Goal: Task Accomplishment & Management: Manage account settings

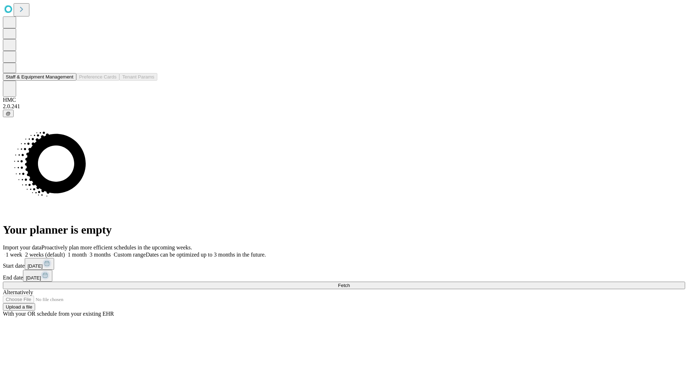
click at [68, 81] on button "Staff & Equipment Management" at bounding box center [39, 77] width 73 height 8
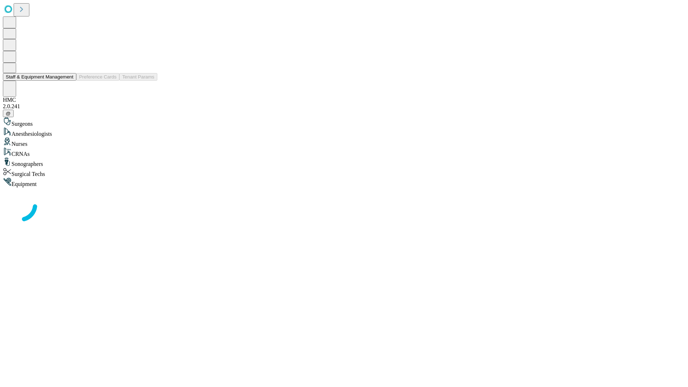
click at [68, 81] on button "Staff & Equipment Management" at bounding box center [39, 77] width 73 height 8
